Goal: Check status: Check status

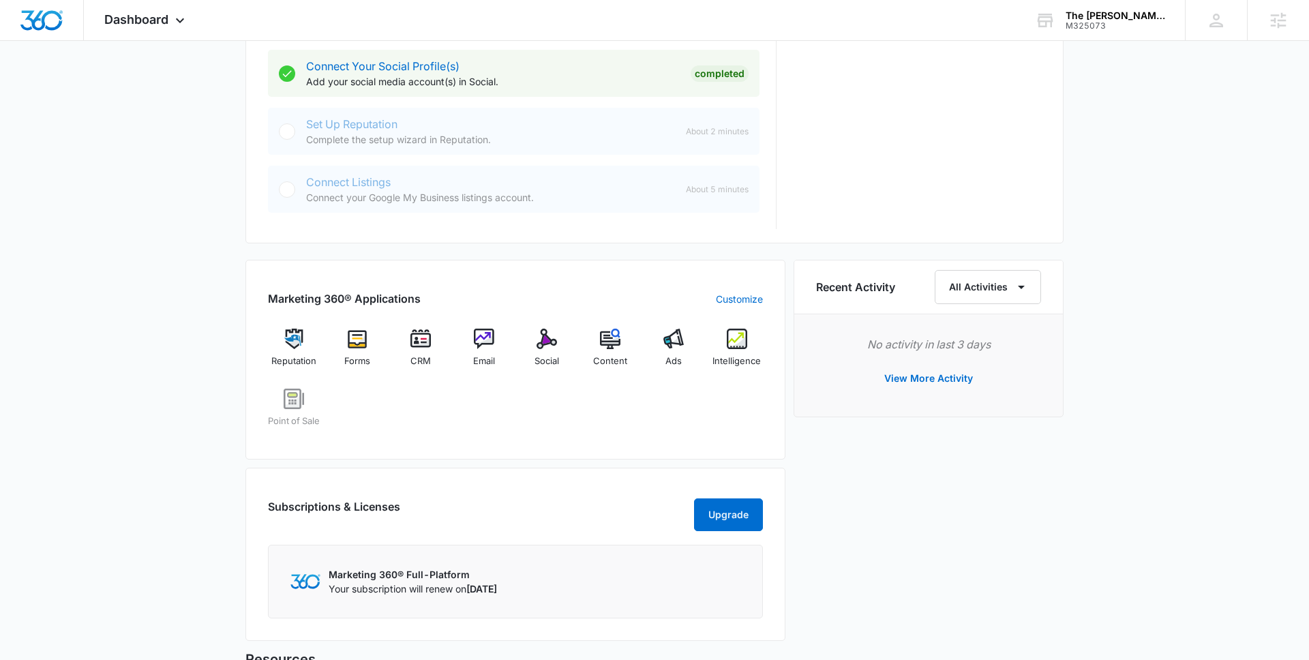
scroll to position [726, 0]
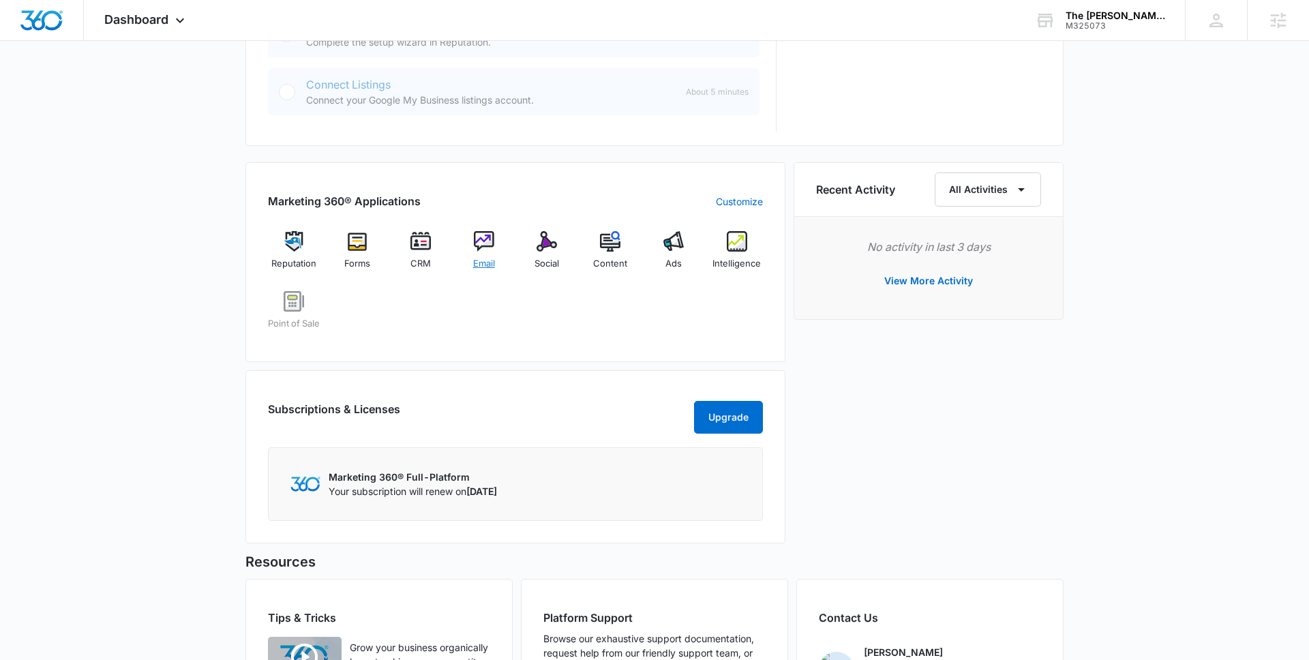
click at [497, 241] on div "Email" at bounding box center [483, 255] width 52 height 49
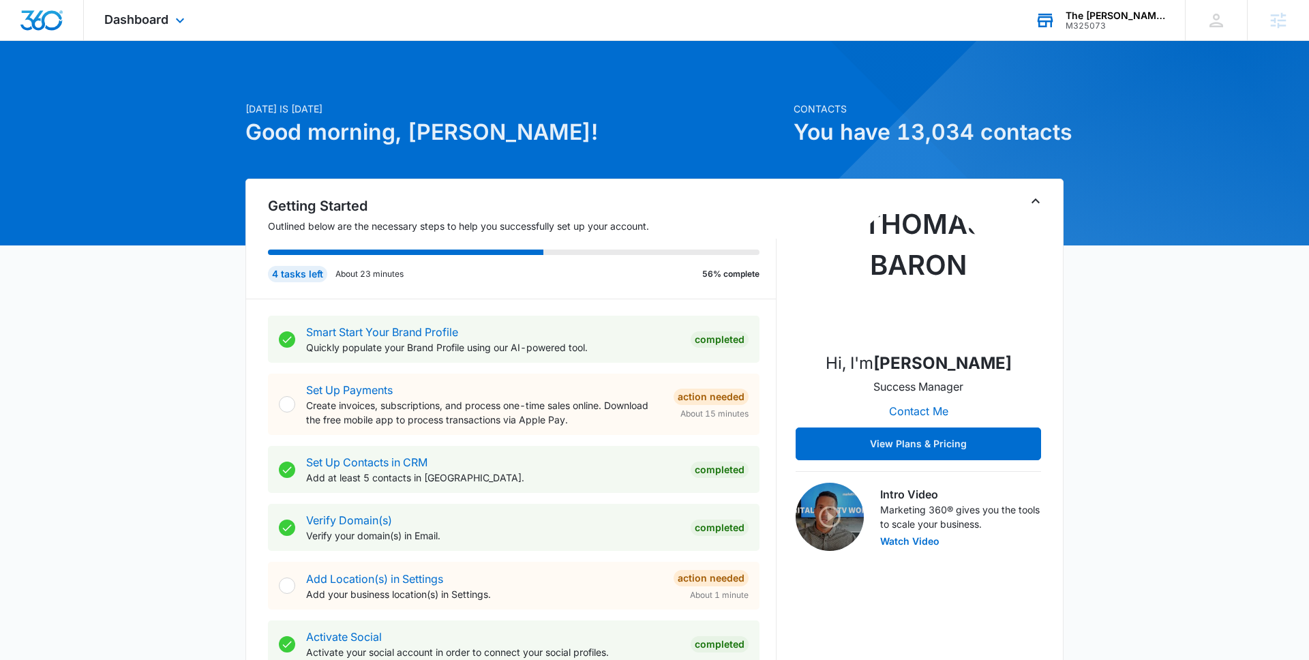
click at [1113, 29] on div "M325073" at bounding box center [1115, 26] width 100 height 10
click at [1113, 28] on div "M325073" at bounding box center [1115, 26] width 100 height 10
click at [1099, 27] on div "M325073" at bounding box center [1115, 26] width 100 height 10
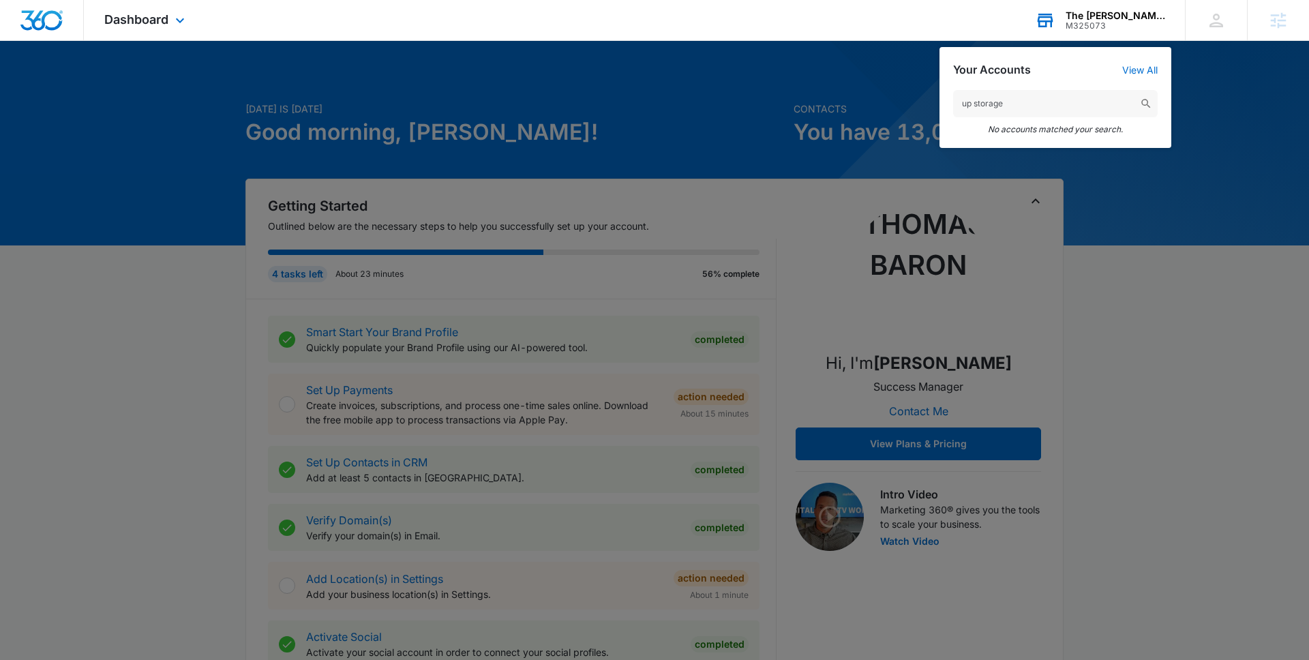
click at [1001, 102] on input "up storage" at bounding box center [1055, 103] width 204 height 27
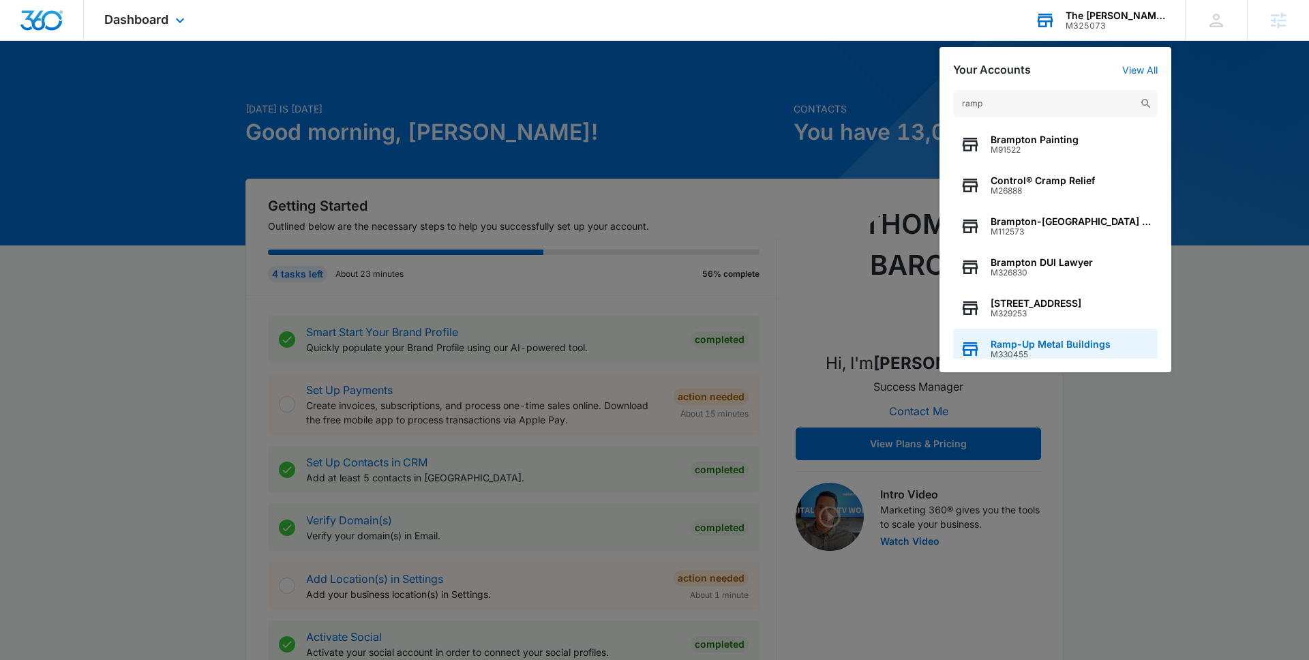
type input "ramp"
click at [1016, 356] on span "M330455" at bounding box center [1050, 355] width 120 height 10
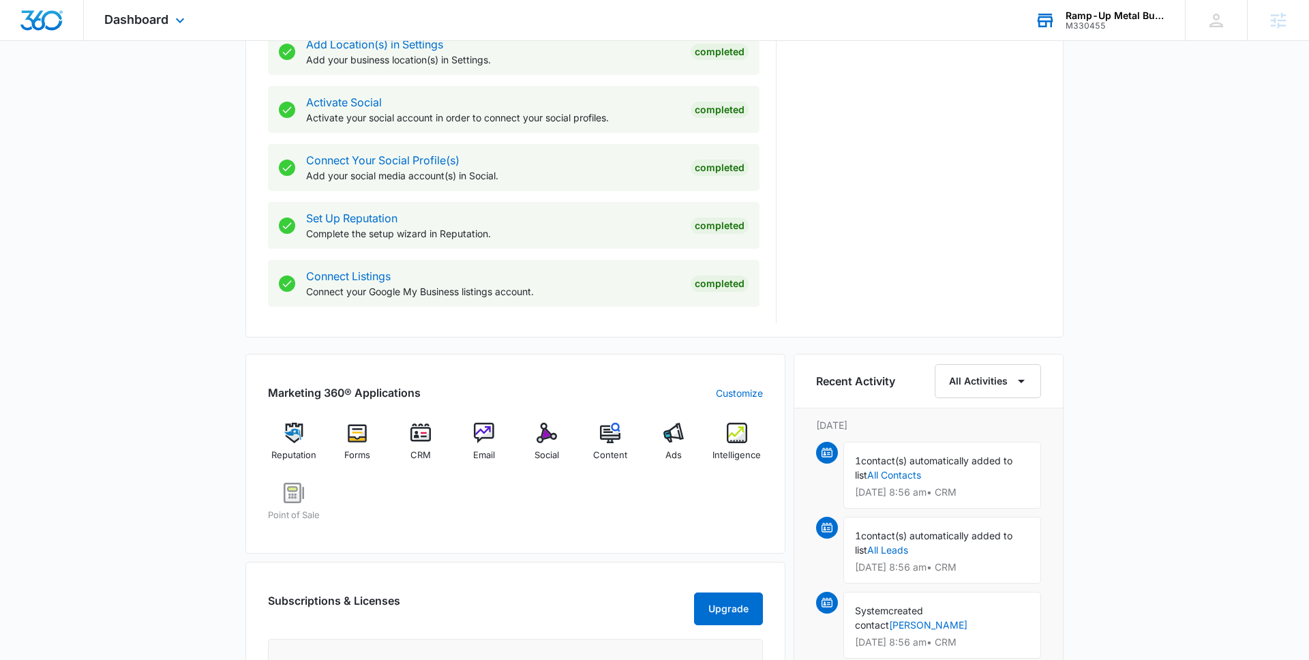
scroll to position [625, 0]
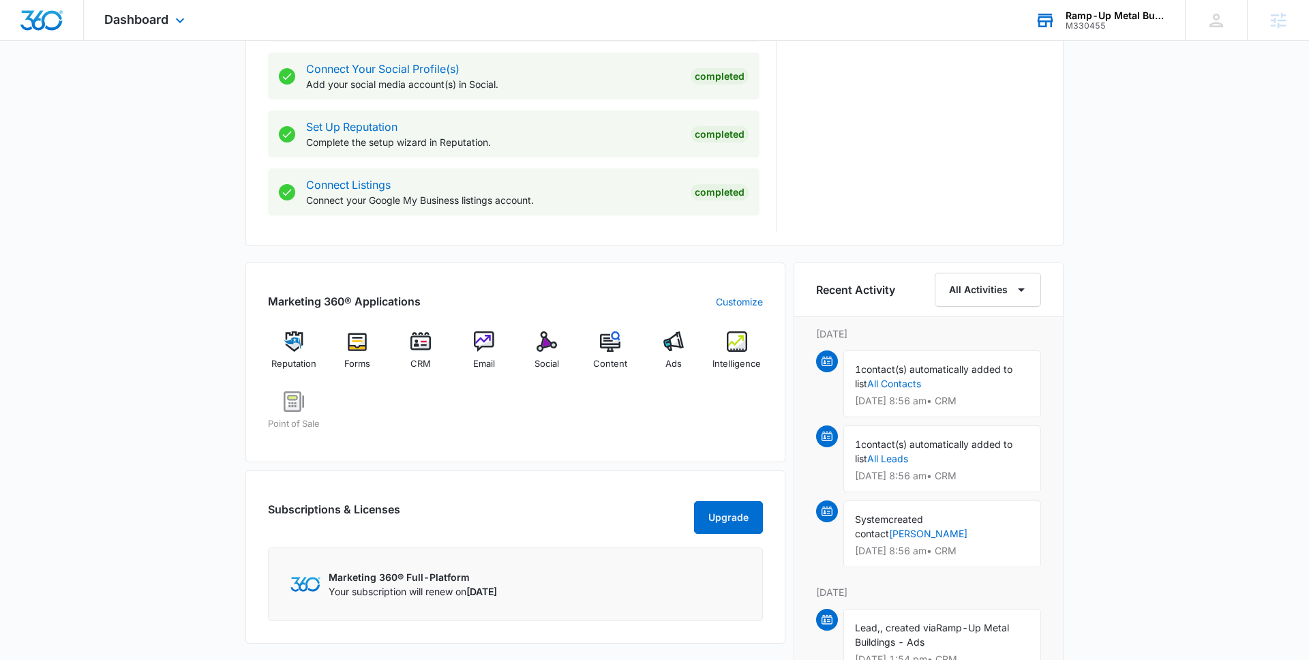
click at [766, 358] on div "Marketing 360® Applications Customize Reputation Forms CRM Email Social Content…" at bounding box center [515, 362] width 540 height 200
click at [723, 357] on span "Intelligence" at bounding box center [736, 364] width 48 height 14
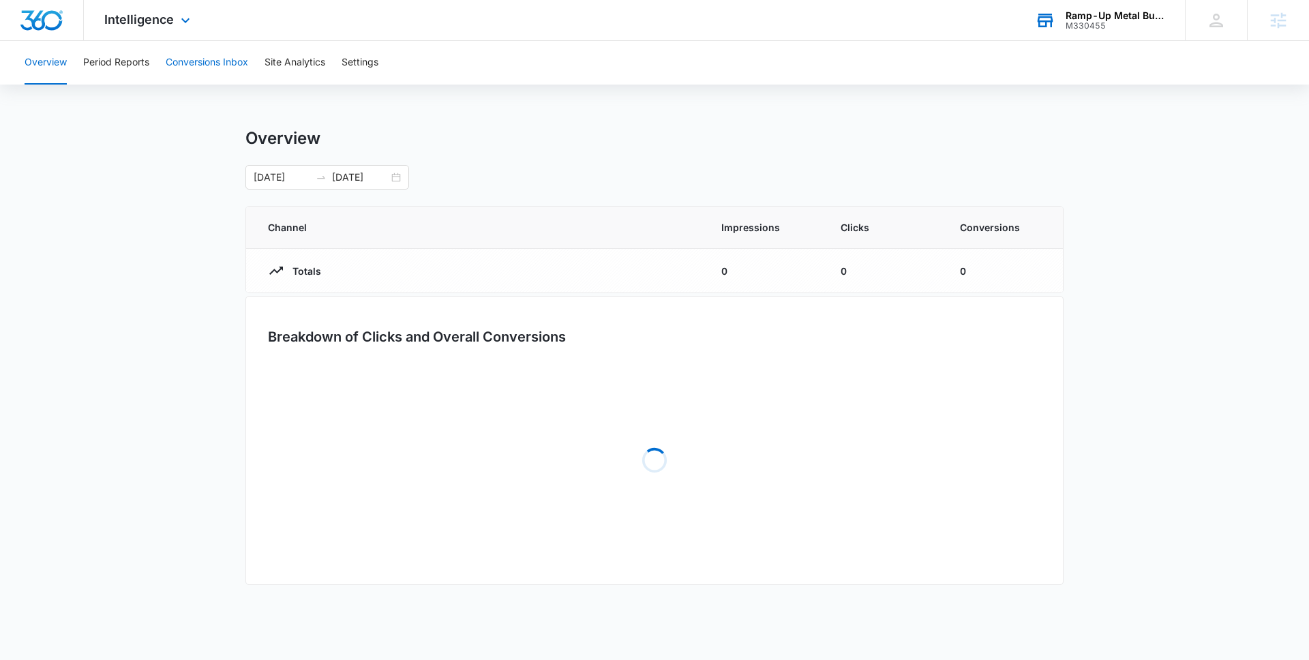
click at [231, 72] on button "Conversions Inbox" at bounding box center [207, 63] width 82 height 44
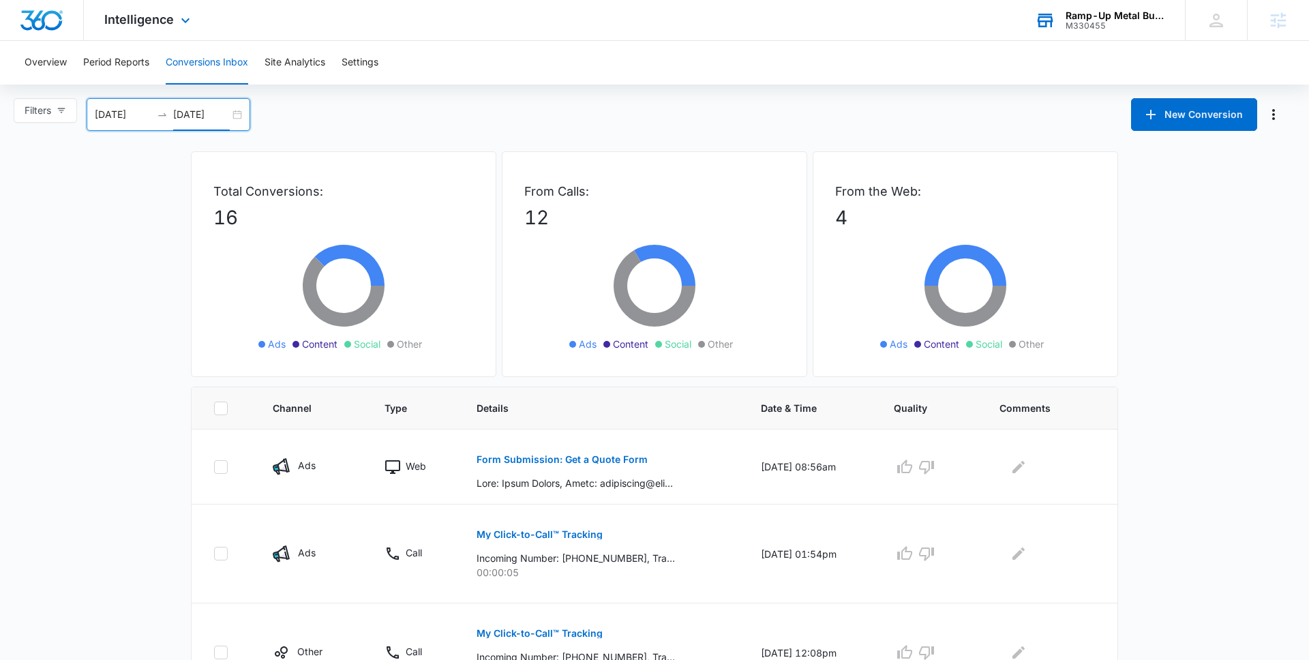
click at [213, 121] on input "[DATE]" at bounding box center [201, 114] width 57 height 15
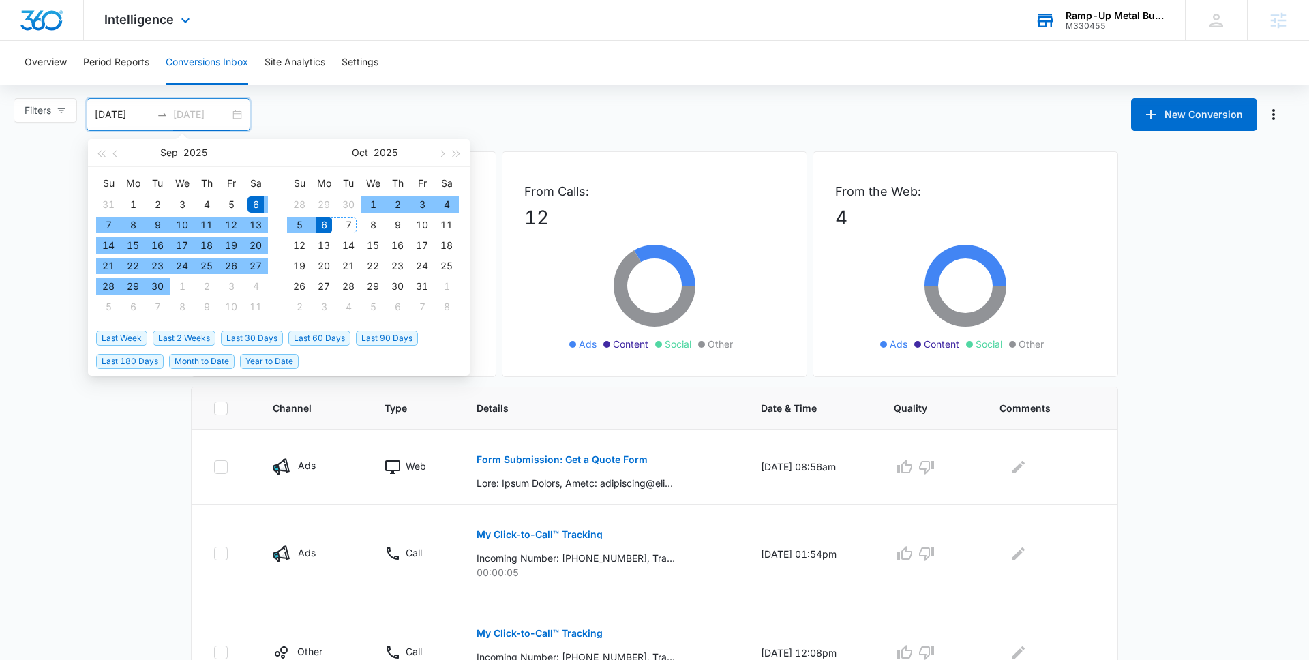
type input "[DATE]"
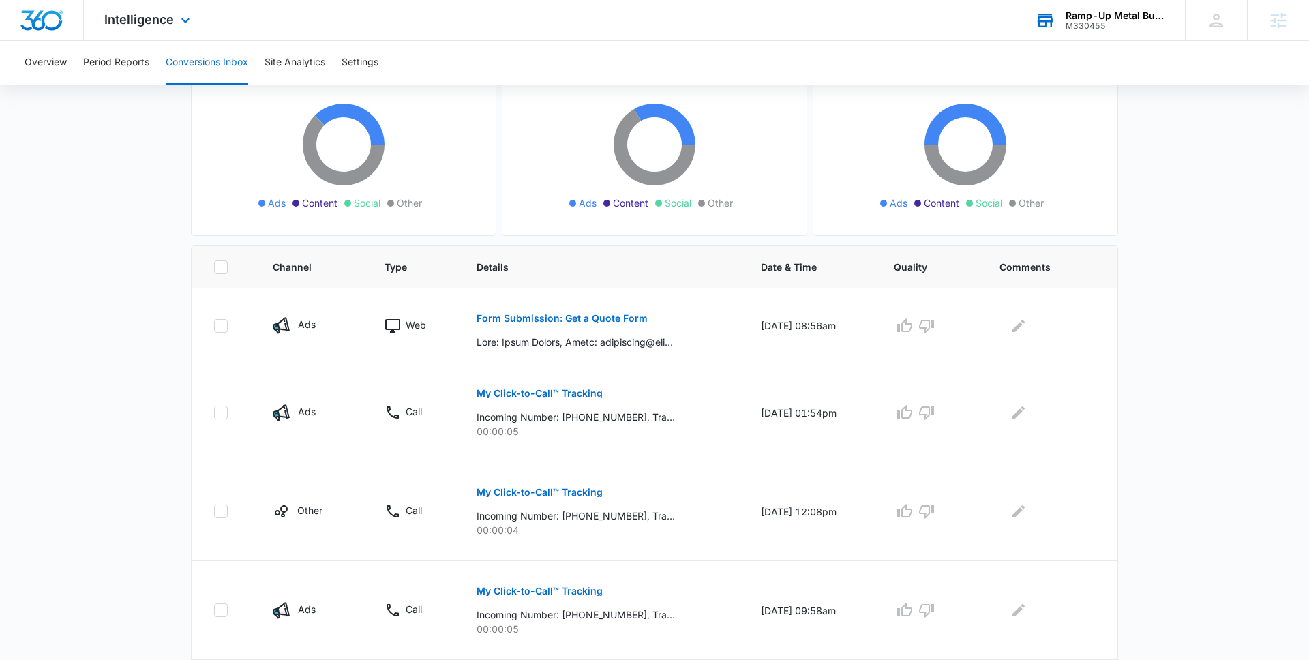
scroll to position [154, 0]
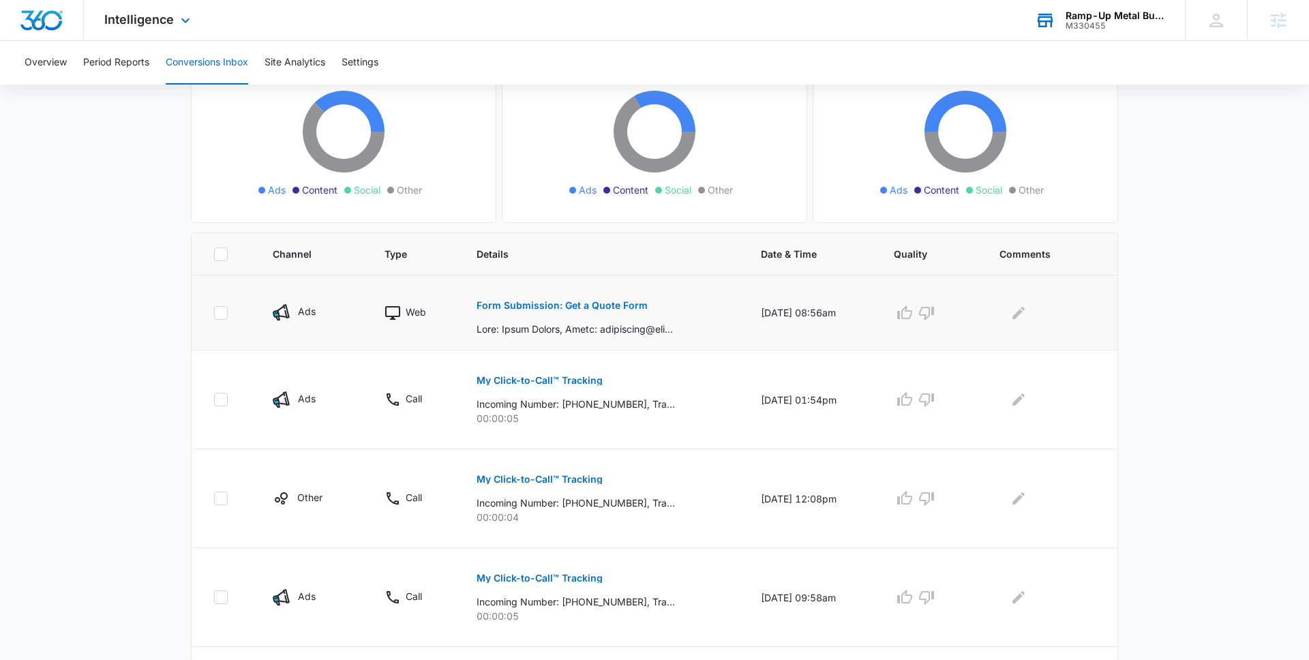
click at [507, 316] on button "Form Submission: Get a Quote Form" at bounding box center [561, 305] width 171 height 33
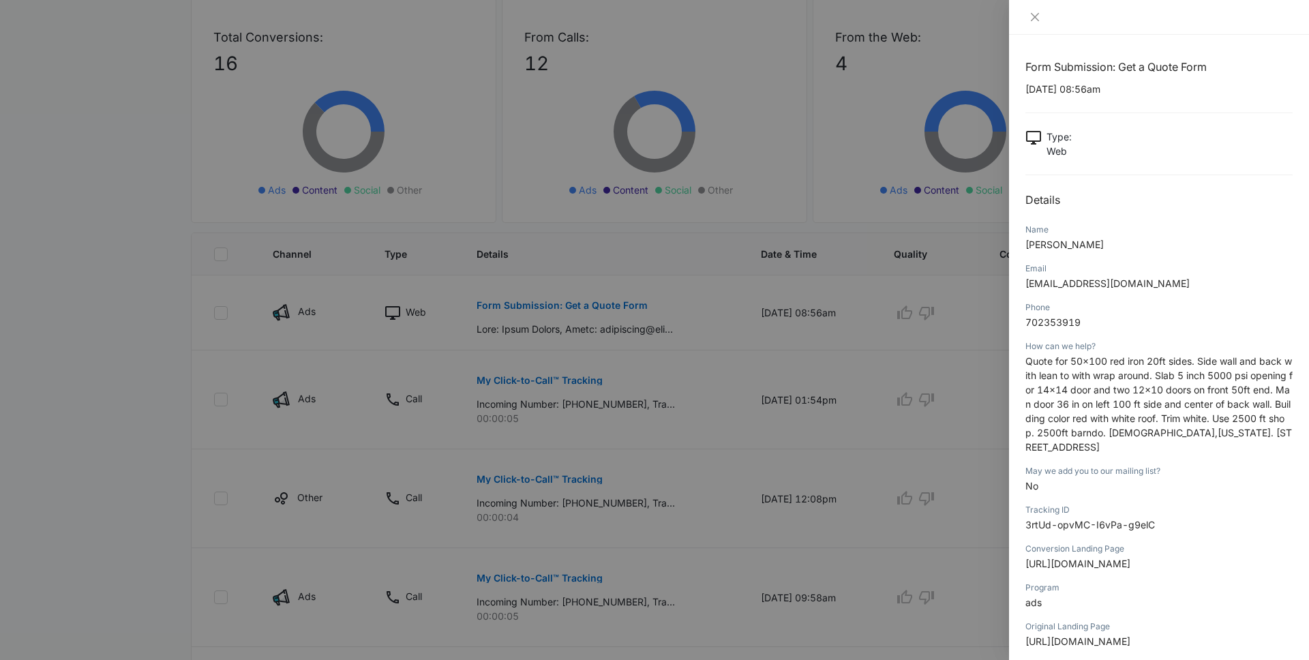
click at [159, 367] on div at bounding box center [654, 330] width 1309 height 660
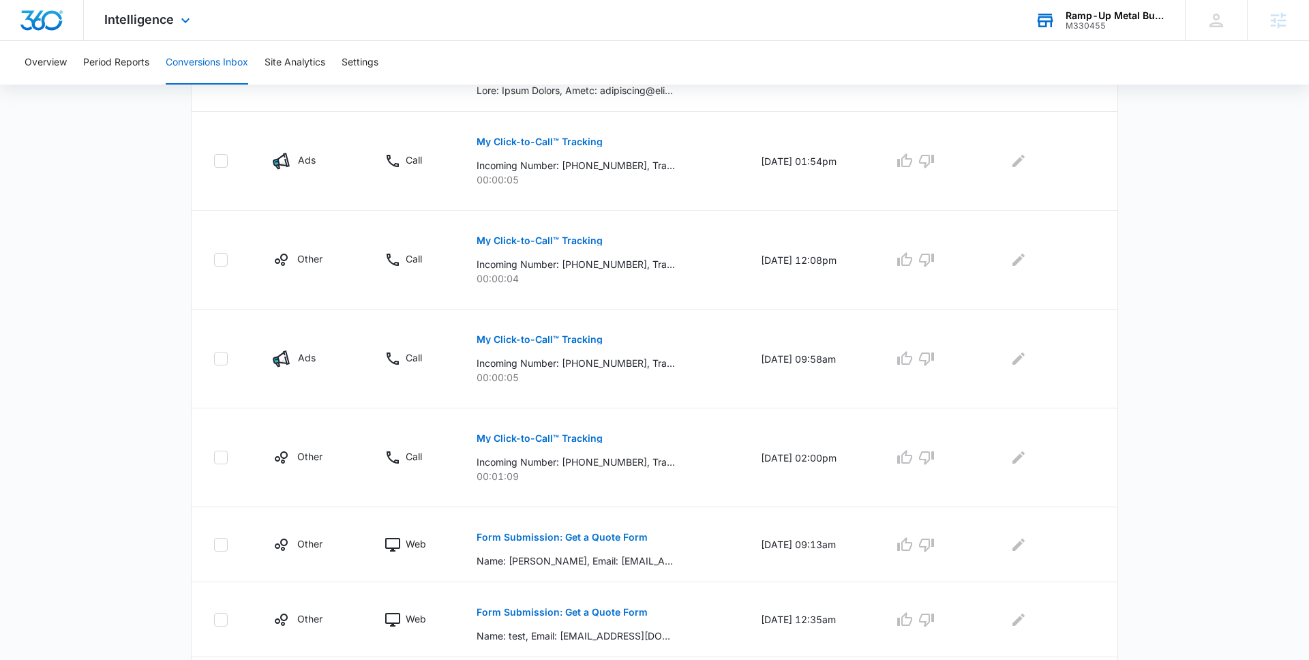
scroll to position [457, 0]
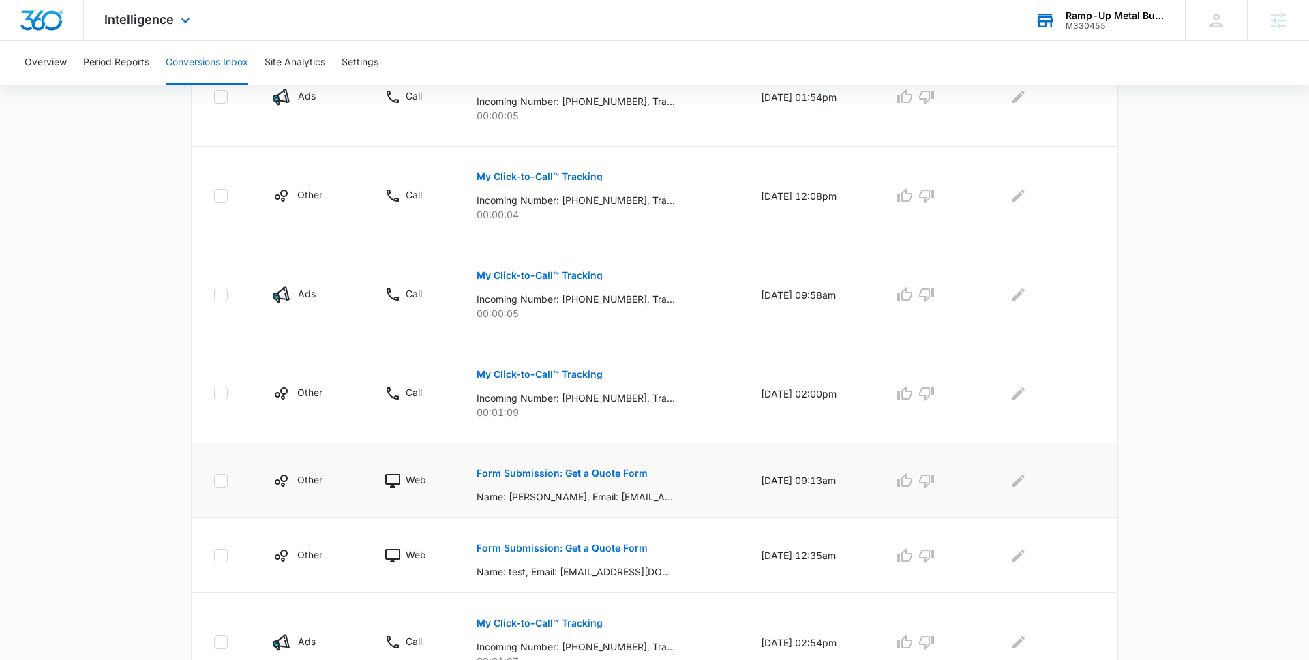
click at [569, 490] on p "Name: [PERSON_NAME], Email: [EMAIL_ADDRESS][DOMAIN_NAME], Phone: [PHONE_NUMBER]…" at bounding box center [575, 496] width 198 height 14
